Goal: Communication & Community: Answer question/provide support

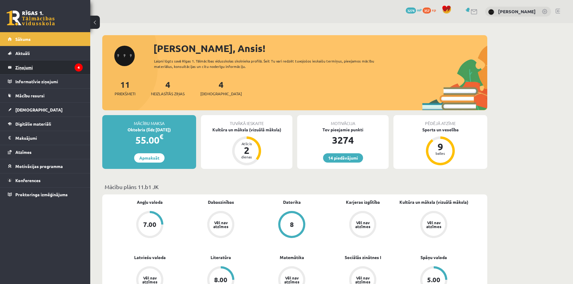
click at [19, 72] on legend "Ziņojumi 4" at bounding box center [48, 67] width 67 height 14
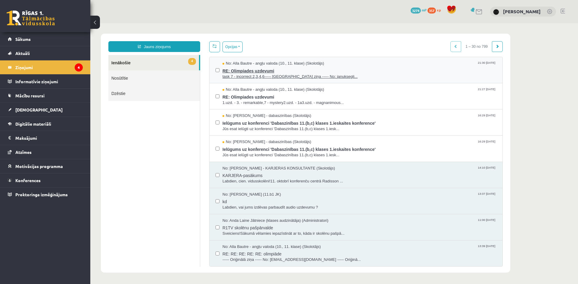
click at [318, 71] on span "RE: Olimpiades uzdevumi" at bounding box center [359, 70] width 274 height 8
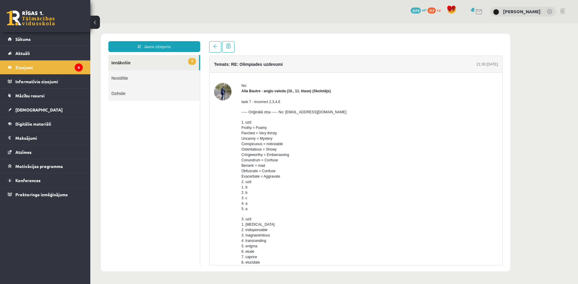
click at [151, 63] on link "3 Ienākošie" at bounding box center [153, 62] width 91 height 15
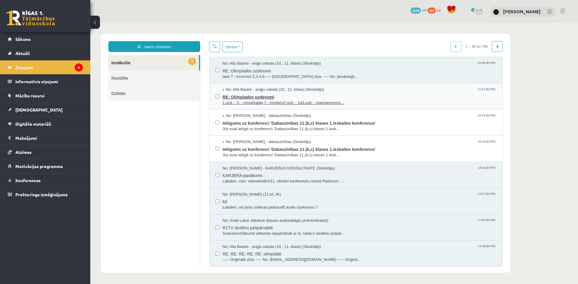
click at [246, 97] on span "RE: Olimpiades uzdevumi" at bounding box center [359, 97] width 274 height 8
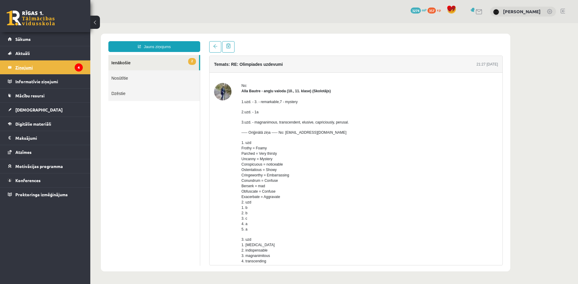
click at [75, 70] on legend "Ziņojumi 4" at bounding box center [48, 67] width 67 height 14
